Goal: Obtain resource: Obtain resource

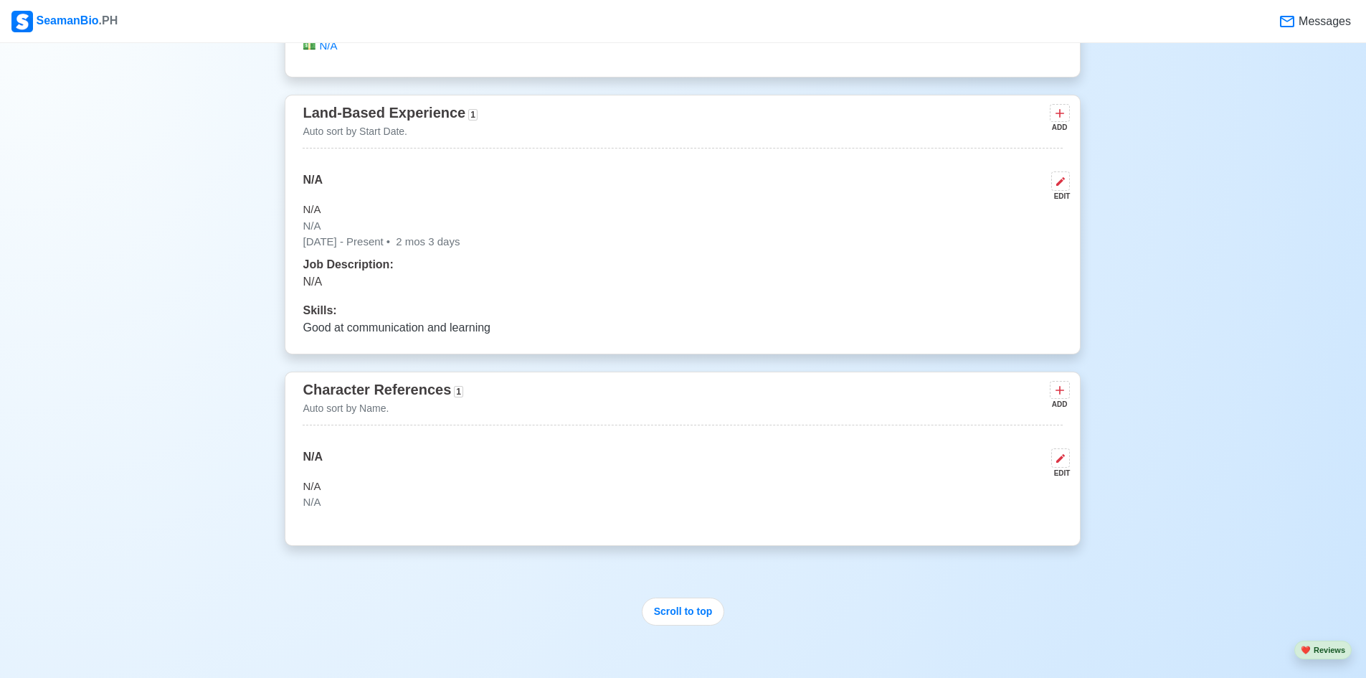
scroll to position [3155, 0]
click at [1061, 462] on icon at bounding box center [1060, 456] width 11 height 11
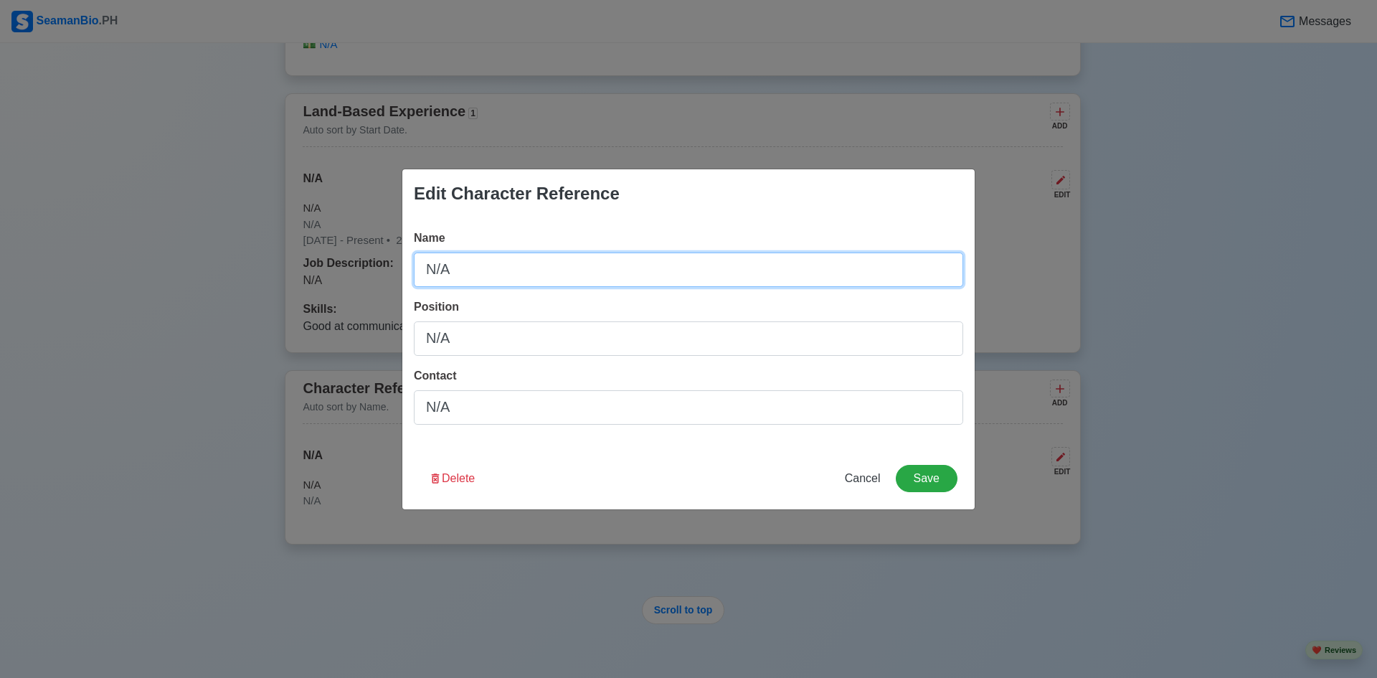
click at [541, 280] on input "N/A" at bounding box center [688, 269] width 549 height 34
type input "N"
type input "[PERSON_NAME]"
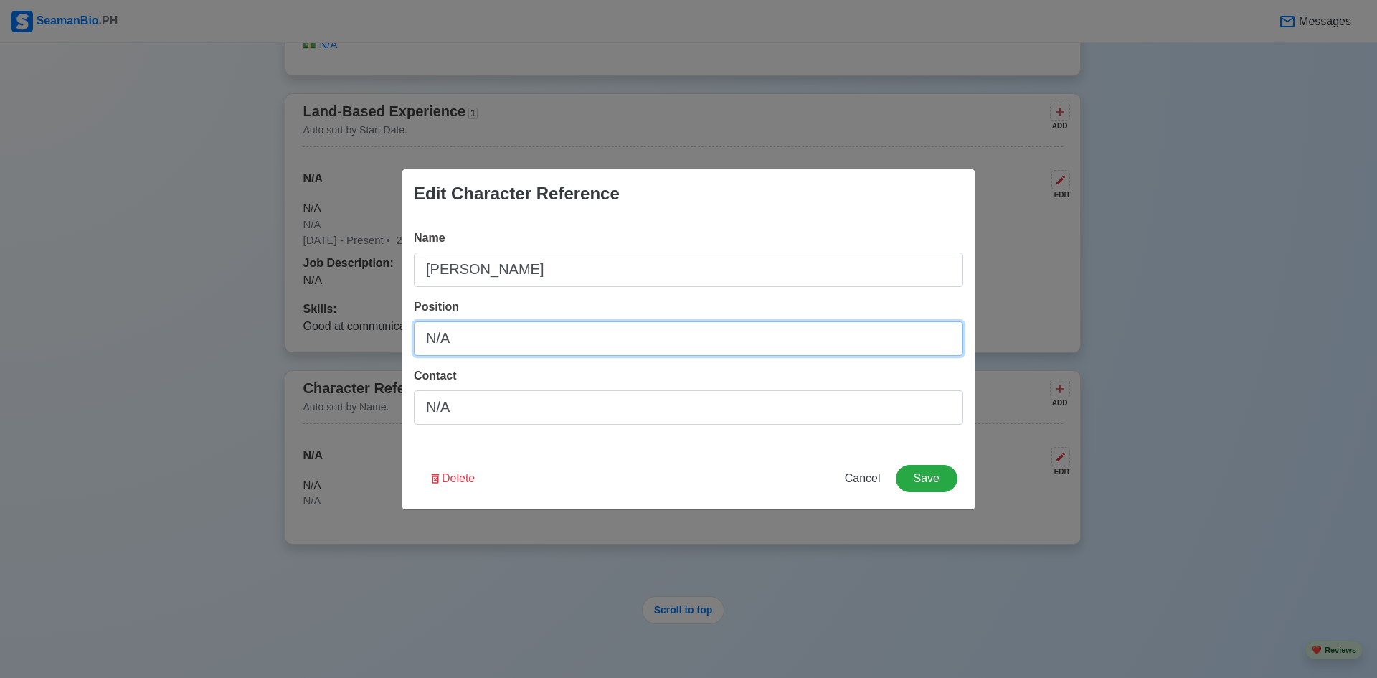
click at [509, 341] on input "N/A" at bounding box center [688, 338] width 549 height 34
type input "N"
type input "P"
type input "G"
type input "Father"
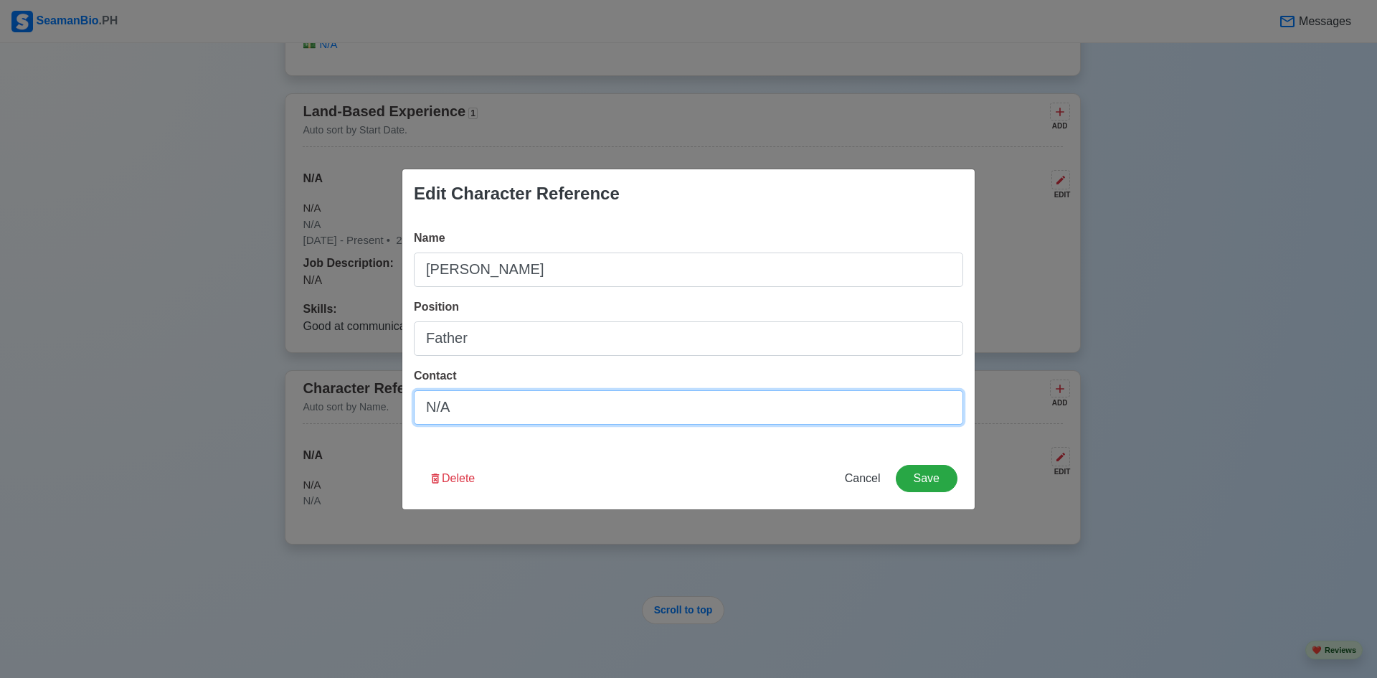
click at [508, 404] on input "N/A" at bounding box center [688, 407] width 549 height 34
type input "N"
paste input "0962 912 2564"
type input "0962 912 2564"
click at [953, 475] on button "Save" at bounding box center [927, 478] width 62 height 27
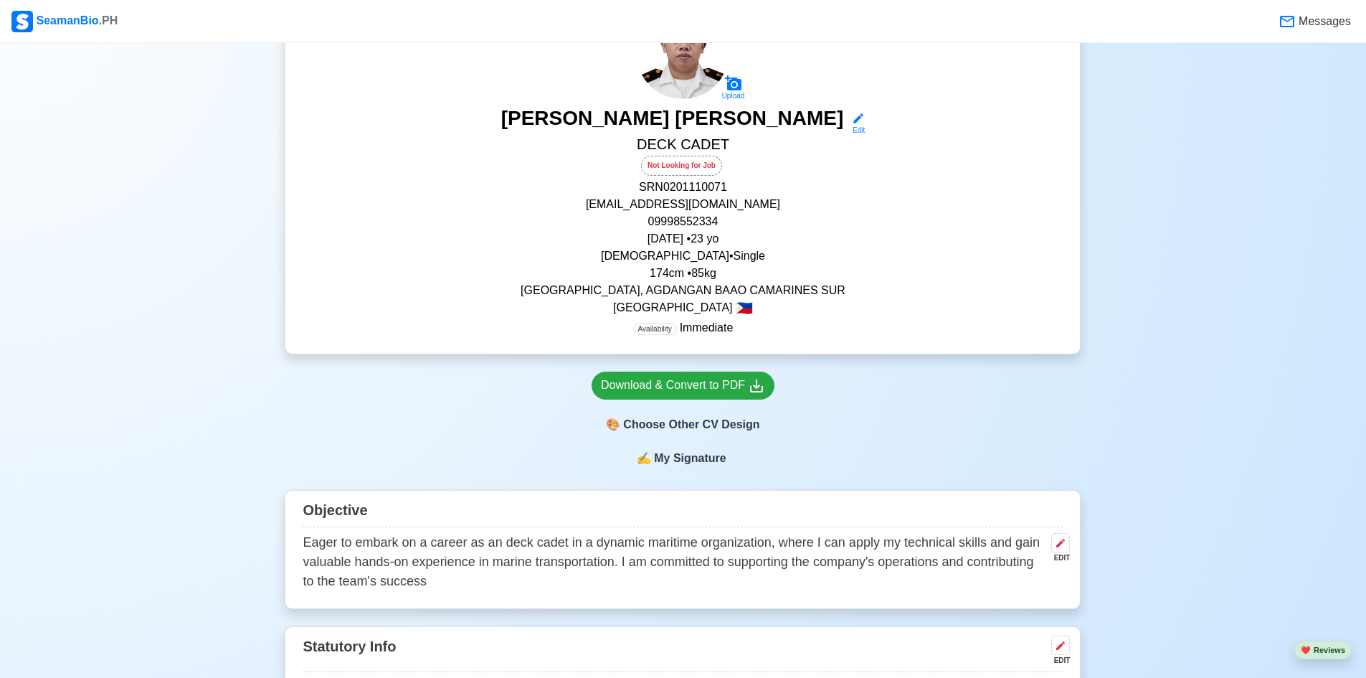
scroll to position [143, 0]
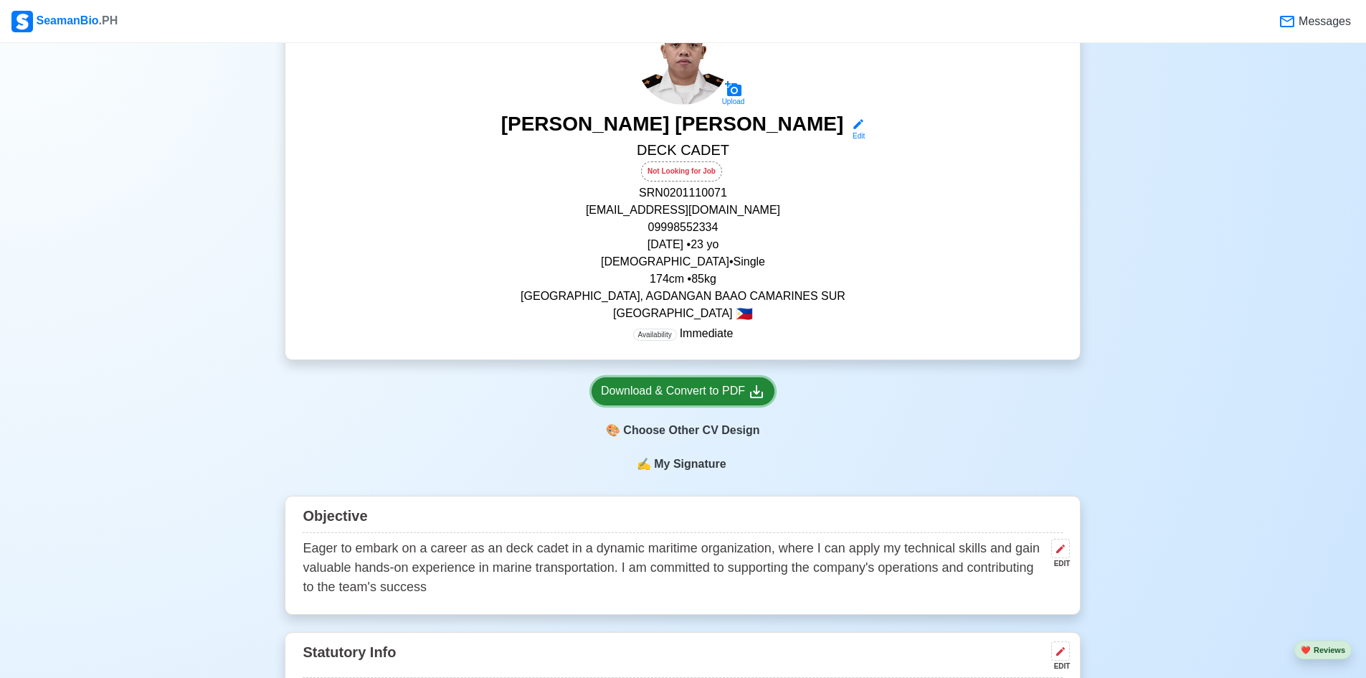
click at [701, 394] on div "Download & Convert to PDF" at bounding box center [683, 391] width 164 height 18
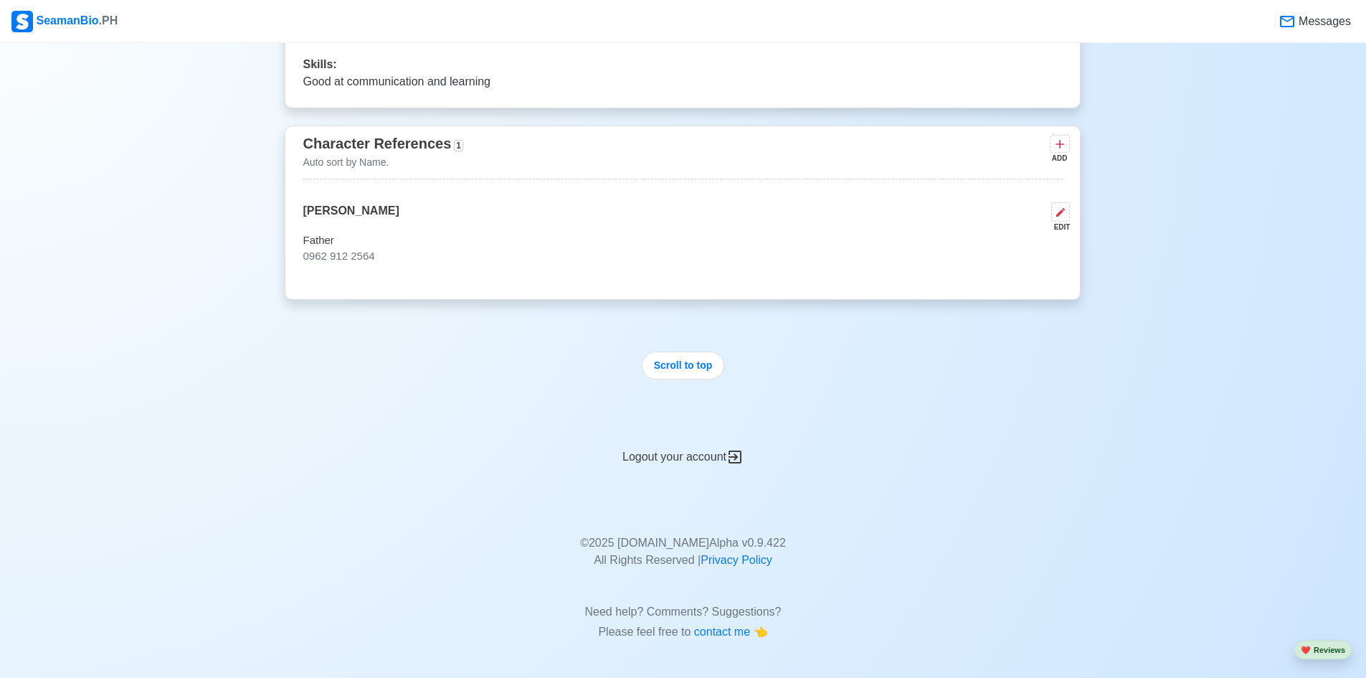
scroll to position [3266, 0]
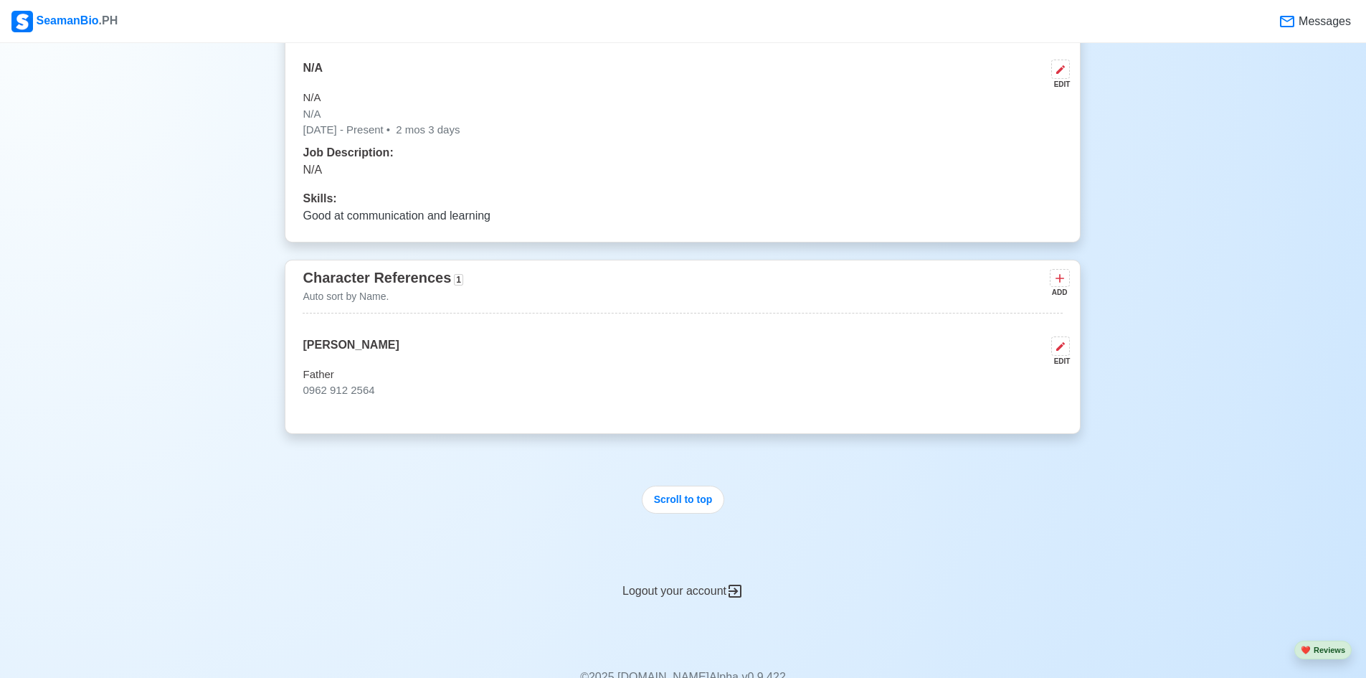
click at [1065, 363] on div "EDIT" at bounding box center [1058, 361] width 24 height 11
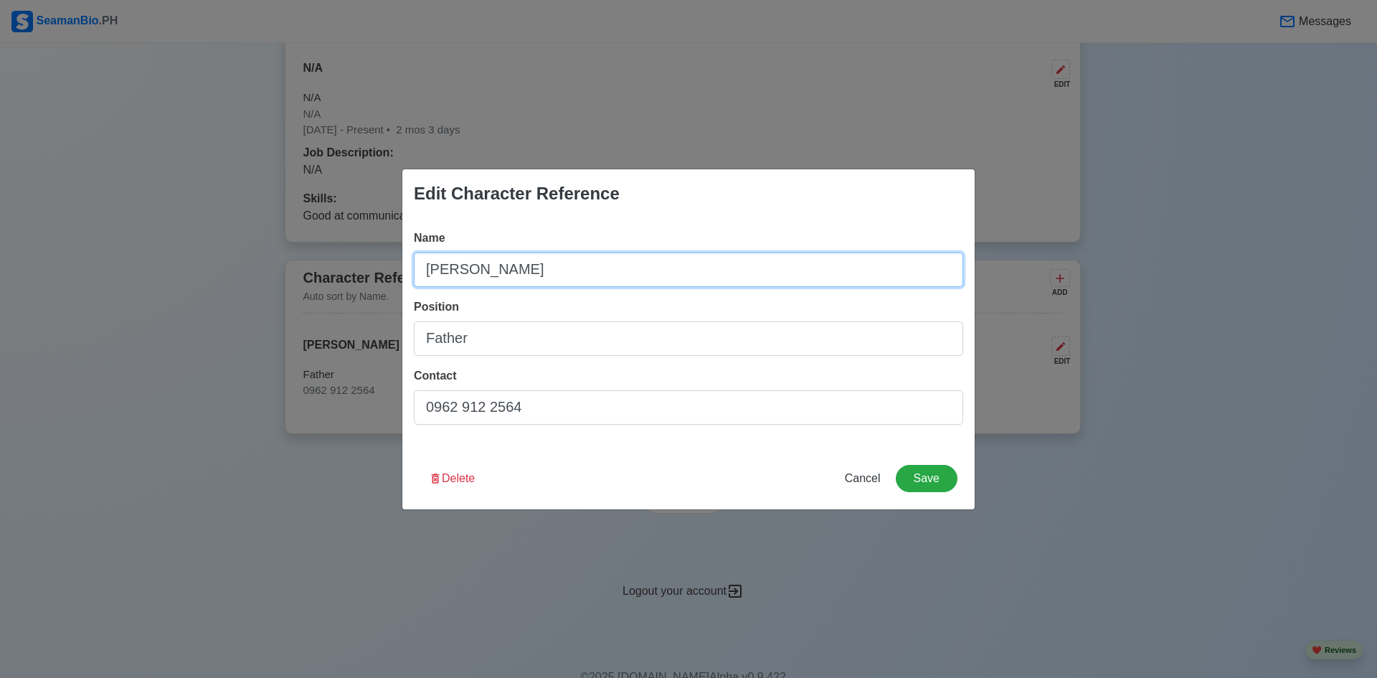
drag, startPoint x: 680, startPoint y: 273, endPoint x: 413, endPoint y: 267, distance: 266.8
click at [413, 267] on div "Name [PERSON_NAME] Position Father Contact [PHONE_NUMBER]" at bounding box center [688, 332] width 572 height 229
type input "N/A"
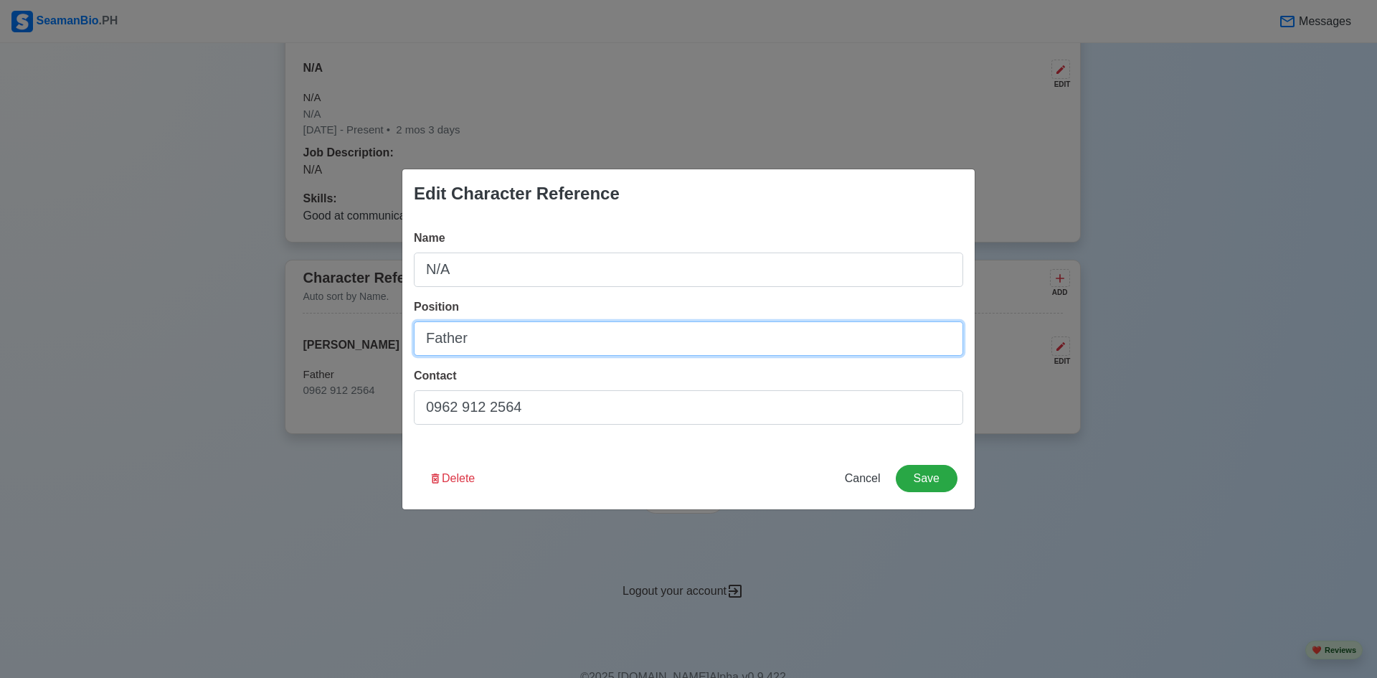
click at [478, 345] on input "Father" at bounding box center [688, 338] width 549 height 34
type input "N/A"
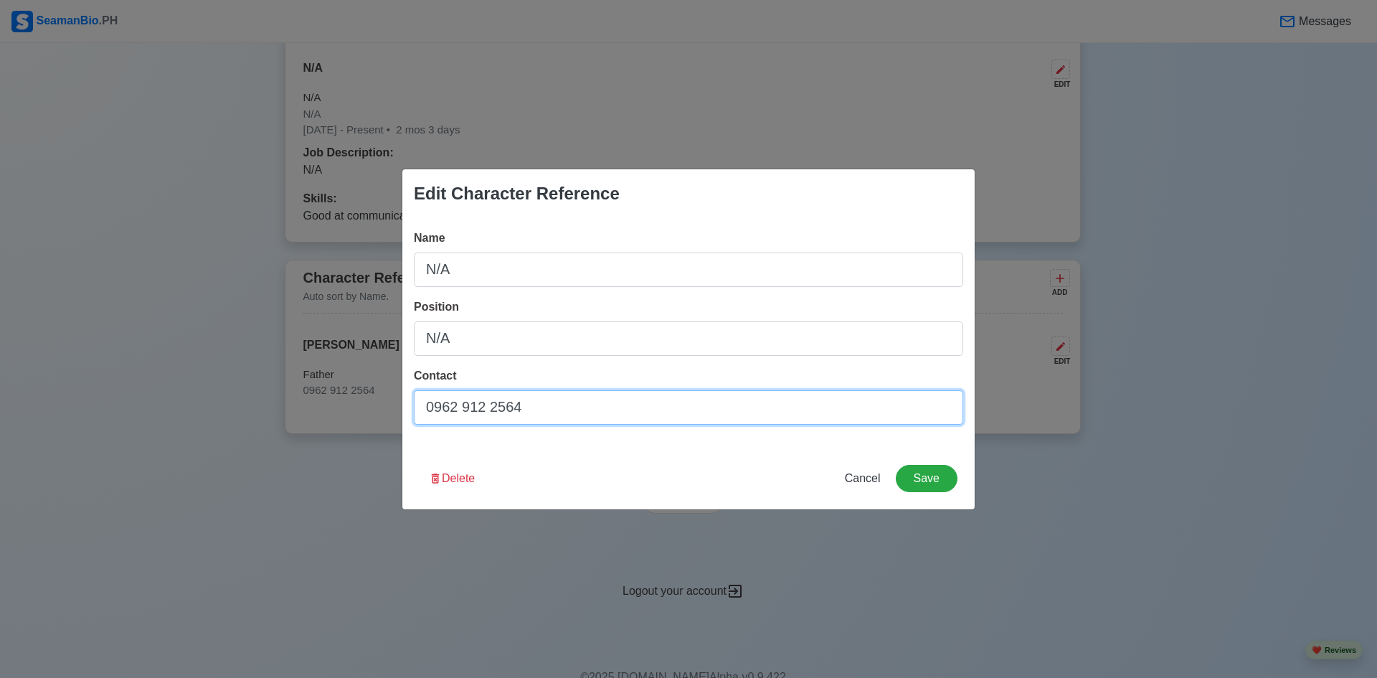
click at [548, 401] on input "0962 912 2564" at bounding box center [688, 407] width 549 height 34
type input "N/A"
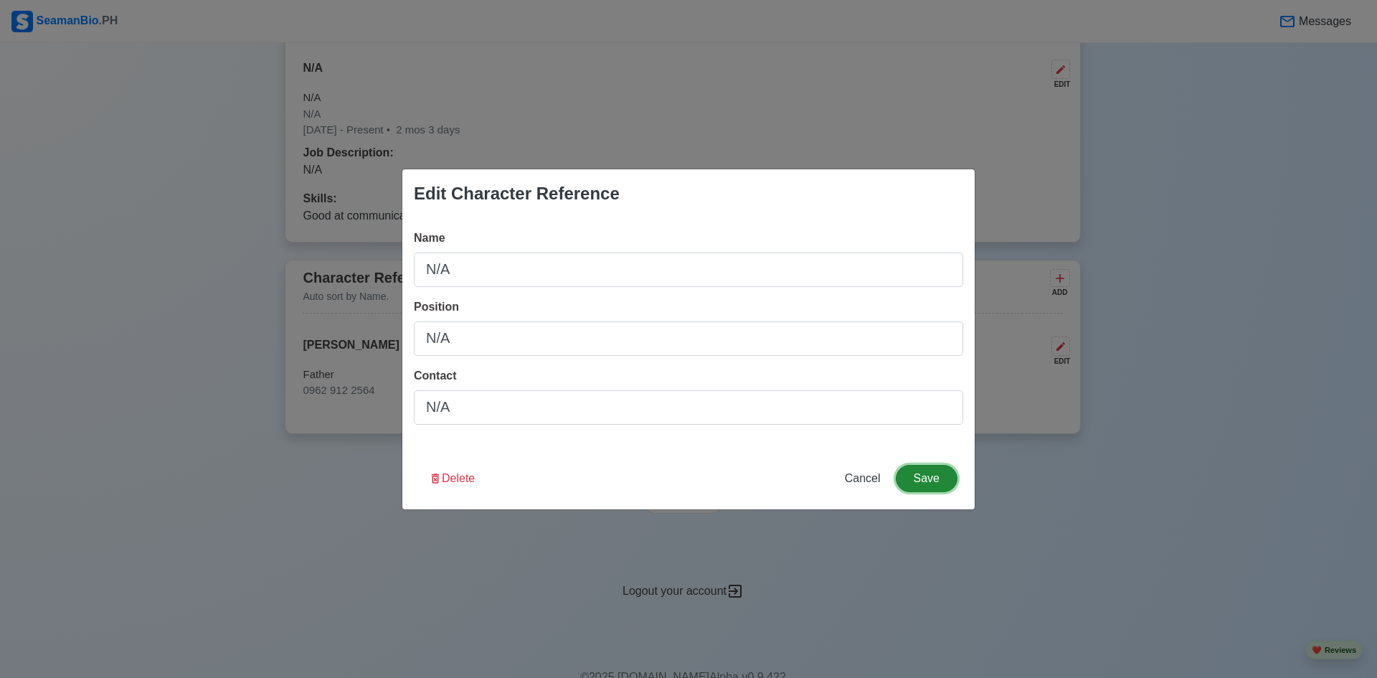
click at [938, 472] on button "Save" at bounding box center [927, 478] width 62 height 27
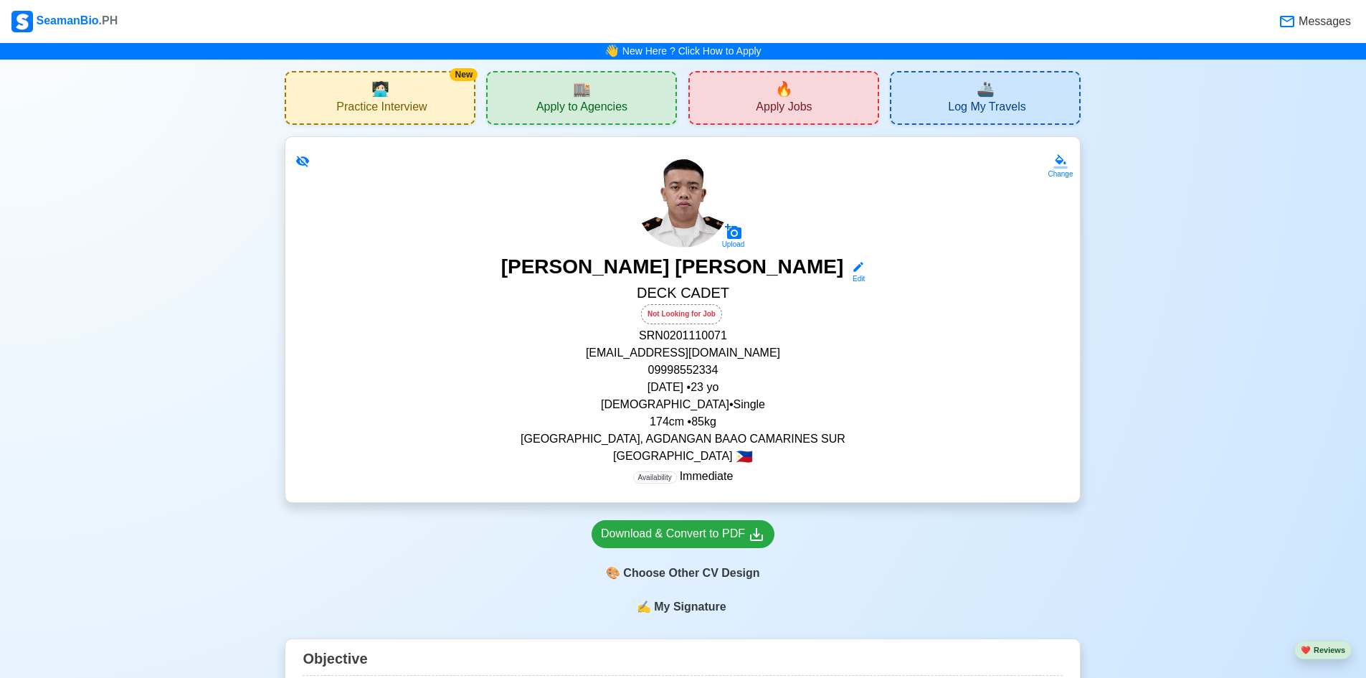
scroll to position [0, 0]
